Goal: Transaction & Acquisition: Purchase product/service

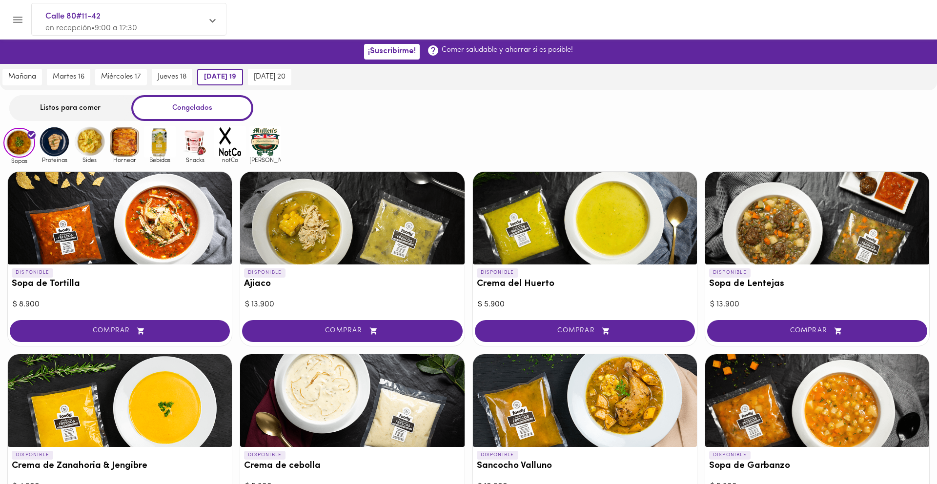
click at [205, 146] on img at bounding box center [195, 142] width 32 height 32
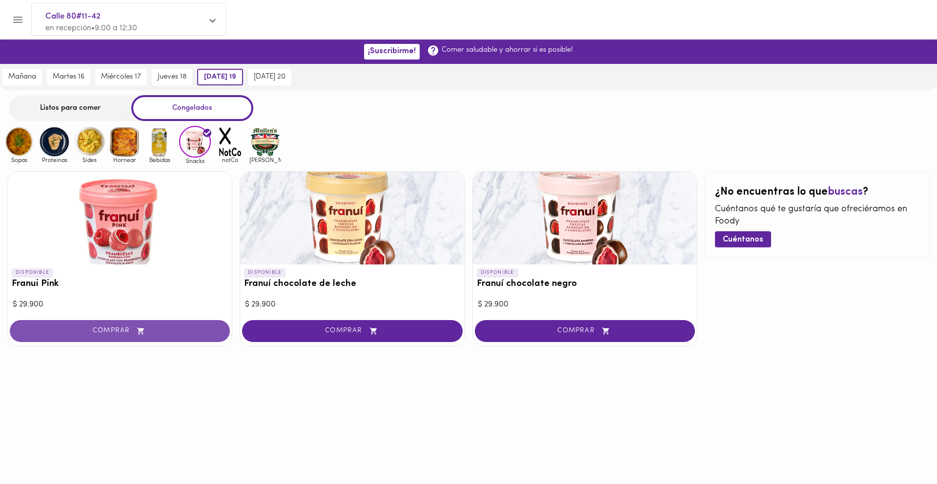
click at [108, 333] on span "COMPRAR" at bounding box center [120, 331] width 196 height 8
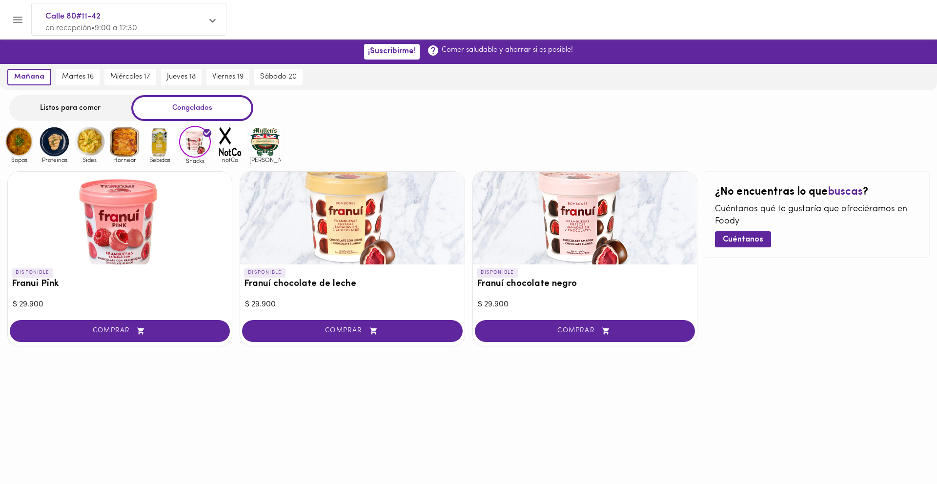
click at [21, 22] on icon "Menu" at bounding box center [18, 20] width 12 height 12
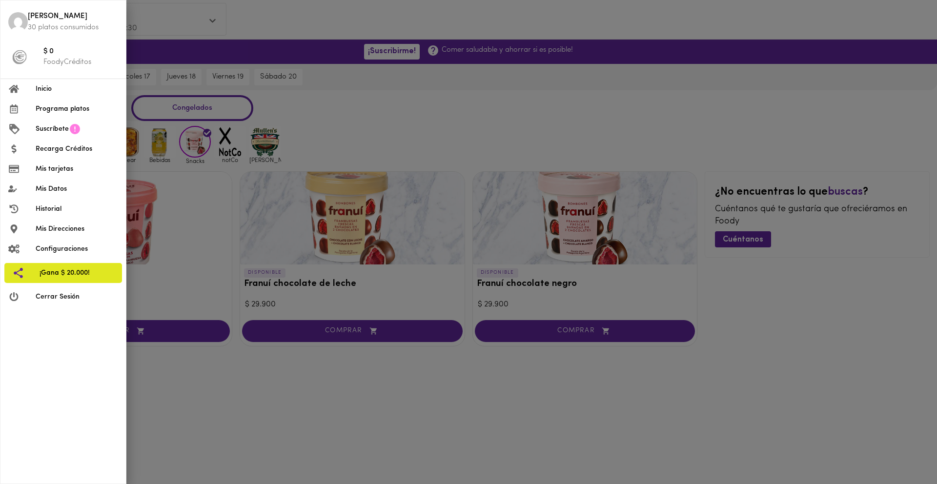
click at [331, 104] on div at bounding box center [468, 242] width 937 height 484
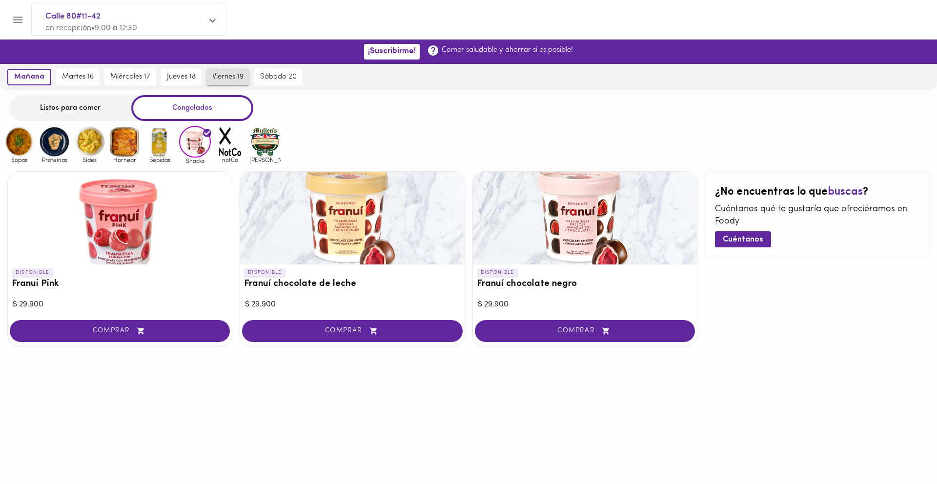
click at [233, 80] on span "[DATE] 19" at bounding box center [227, 77] width 31 height 9
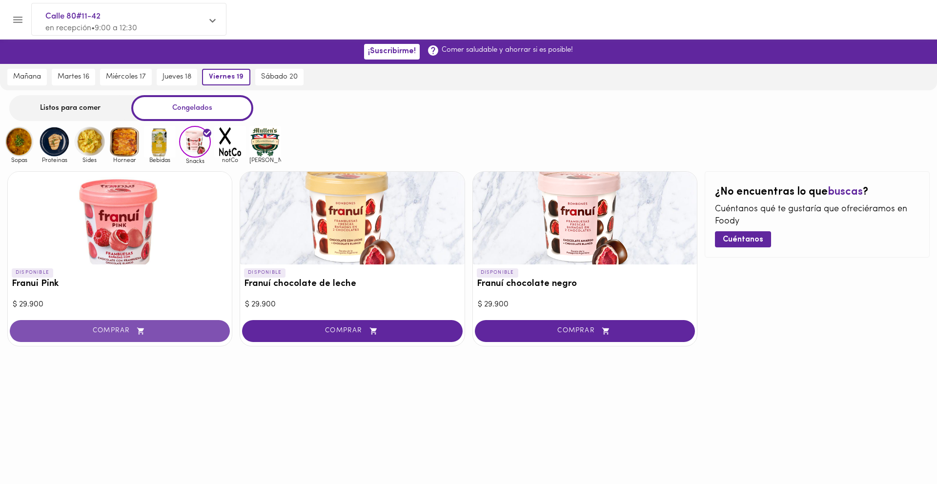
click at [109, 329] on span "COMPRAR" at bounding box center [120, 331] width 196 height 8
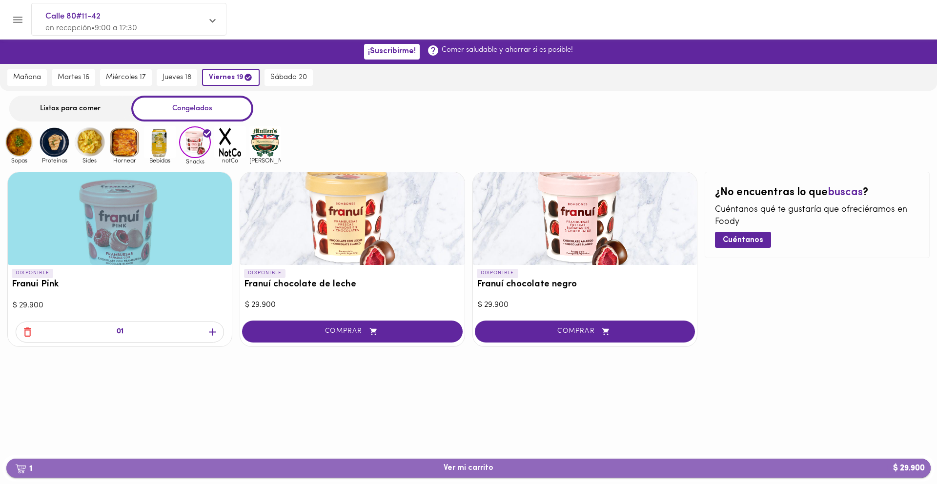
click at [463, 463] on button "1 Ver mi carrito $ 29.900" at bounding box center [468, 468] width 924 height 19
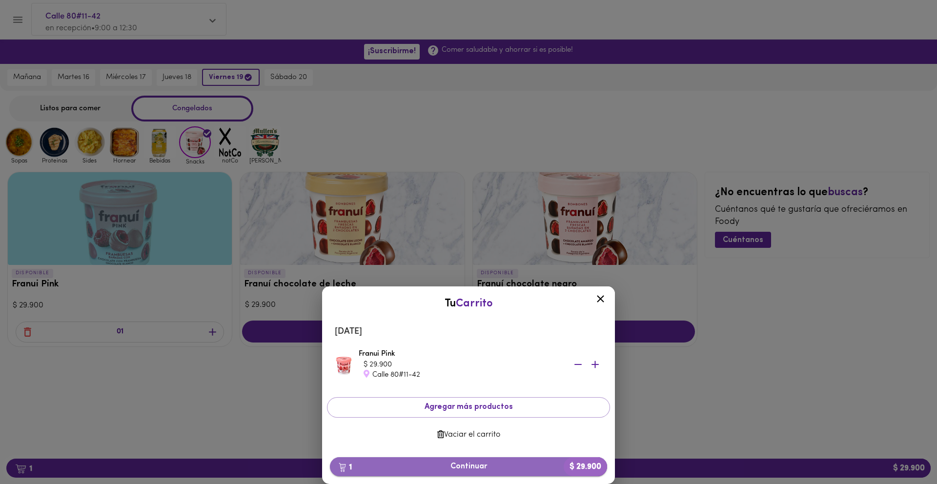
click at [472, 463] on span "1 Continuar $ 29.900" at bounding box center [469, 466] width 262 height 9
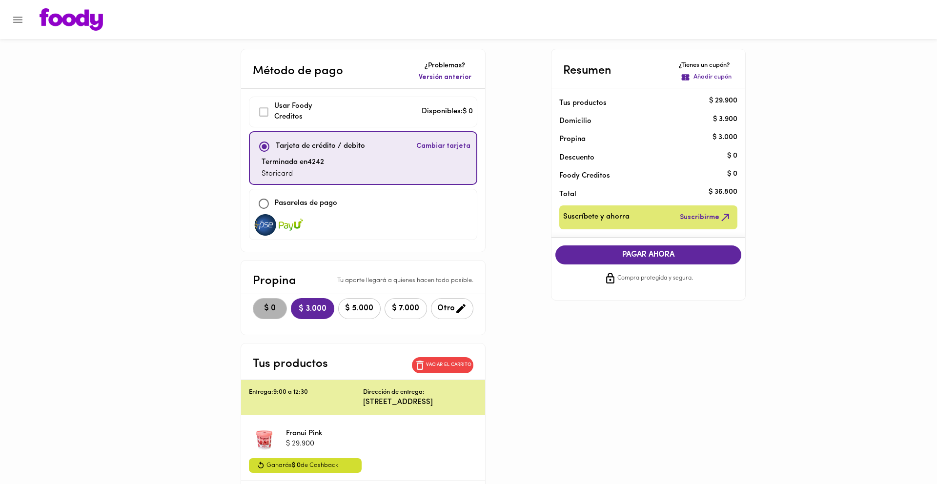
click at [262, 316] on button "$ 0" at bounding box center [270, 308] width 34 height 21
click at [611, 254] on span "PAGAR AHORA" at bounding box center [648, 254] width 167 height 9
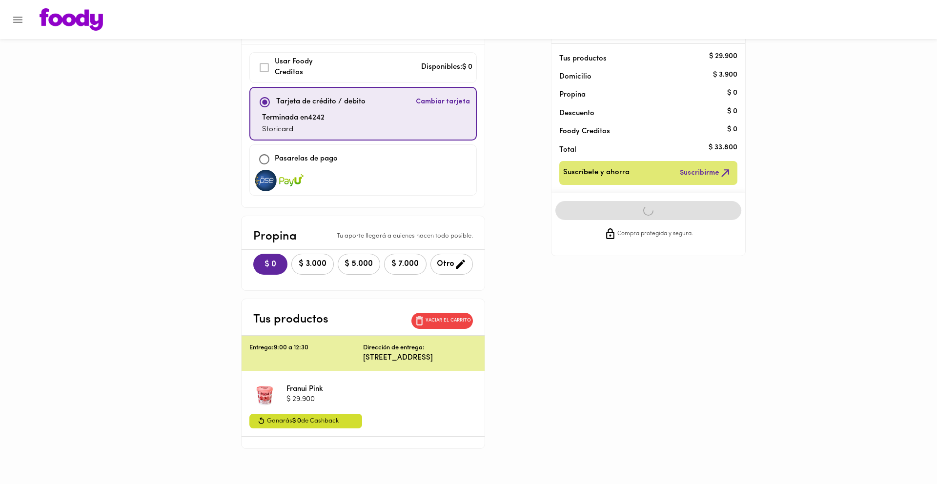
scroll to position [47, 0]
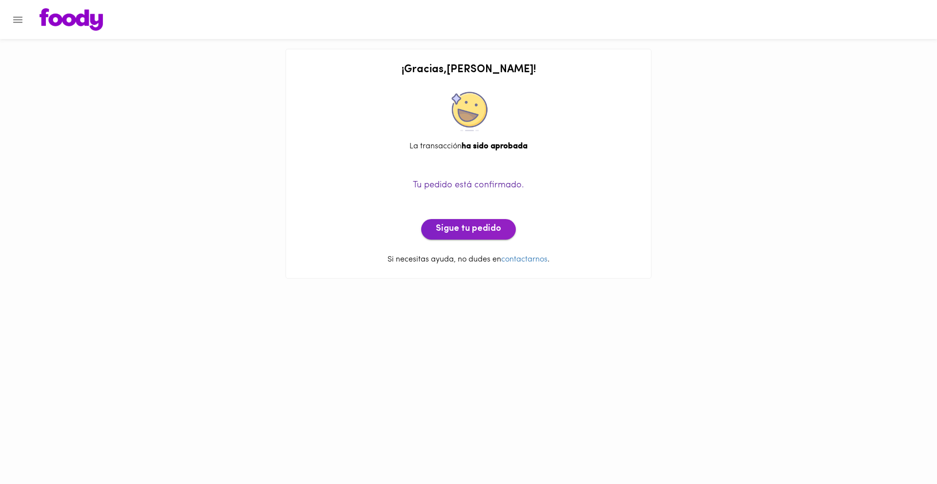
click at [475, 233] on span "Sigue tu pedido" at bounding box center [468, 229] width 65 height 11
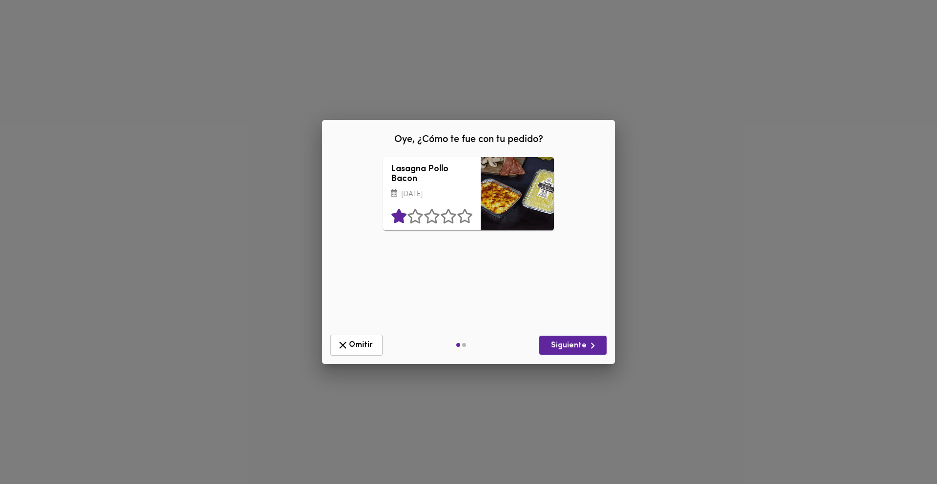
click at [392, 224] on icon at bounding box center [399, 216] width 17 height 15
click at [448, 288] on input "text" at bounding box center [468, 276] width 117 height 27
type input "No me llegó el pedido :("
click at [561, 349] on span "Siguiente" at bounding box center [573, 346] width 52 height 12
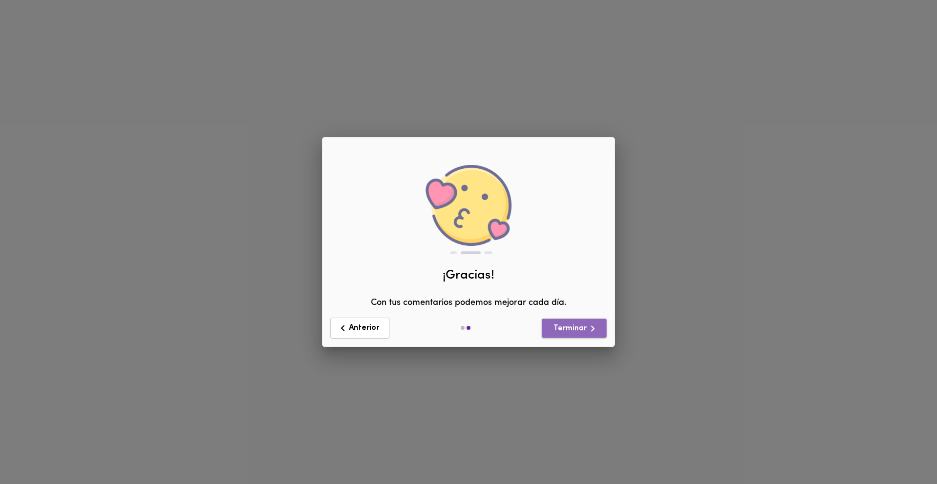
click at [564, 334] on span "Terminar" at bounding box center [573, 329] width 49 height 12
